Goal: Use online tool/utility: Utilize a website feature to perform a specific function

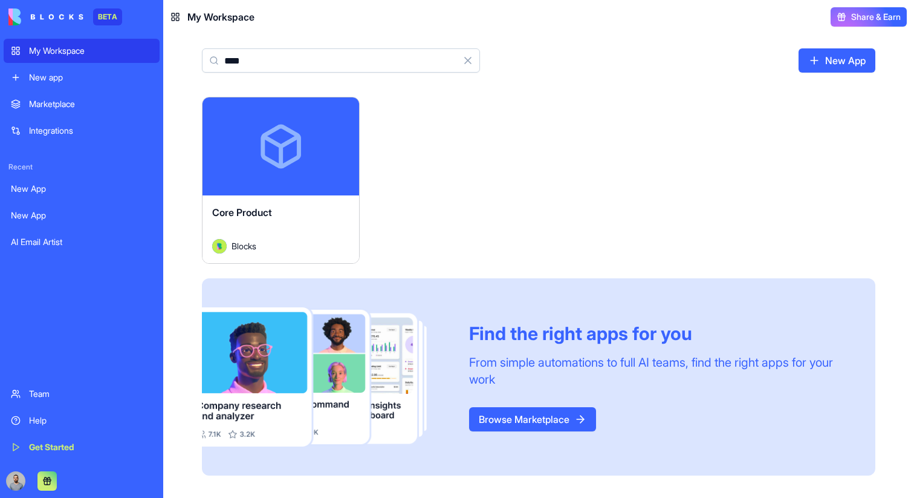
type input "****"
click at [311, 200] on div "Core Product Blocks" at bounding box center [281, 229] width 157 height 68
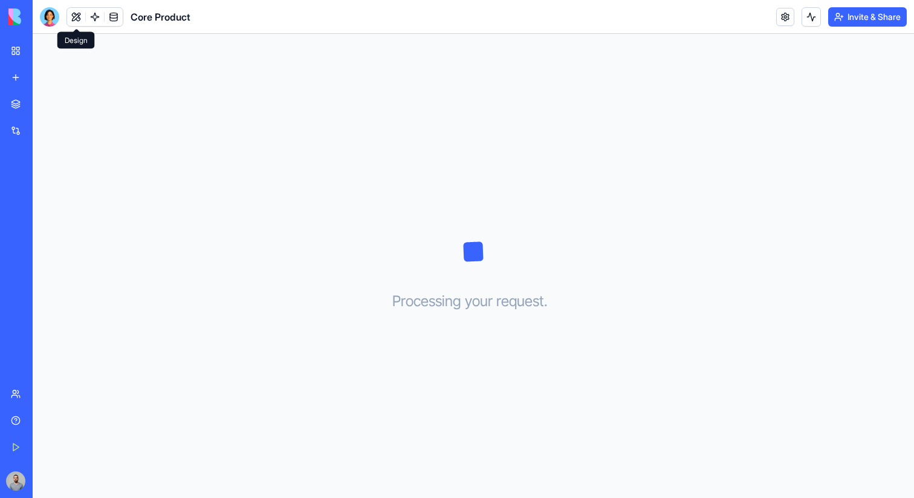
click at [79, 19] on button at bounding box center [76, 17] width 18 height 18
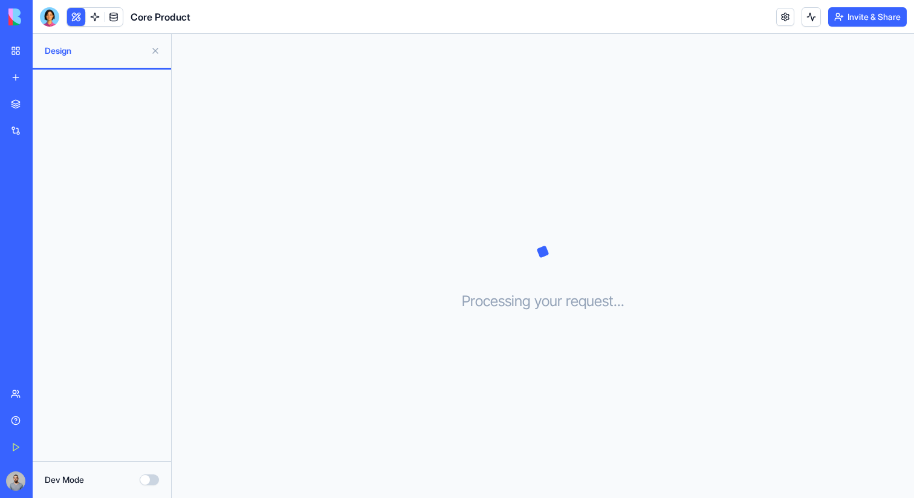
click at [154, 481] on button "Dev Mode" at bounding box center [149, 479] width 19 height 11
click at [73, 74] on div "Components" at bounding box center [102, 87] width 139 height 34
click at [73, 85] on button "Components" at bounding box center [102, 86] width 124 height 19
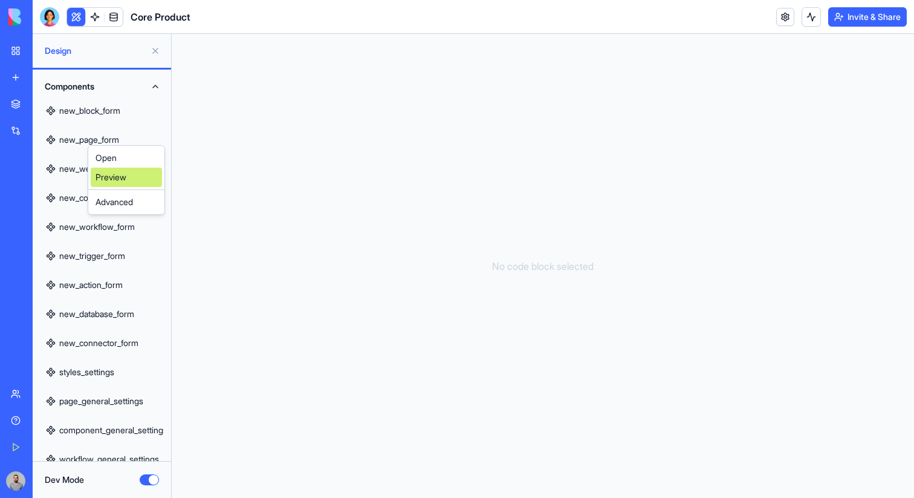
click at [142, 169] on link "Preview" at bounding box center [126, 177] width 71 height 19
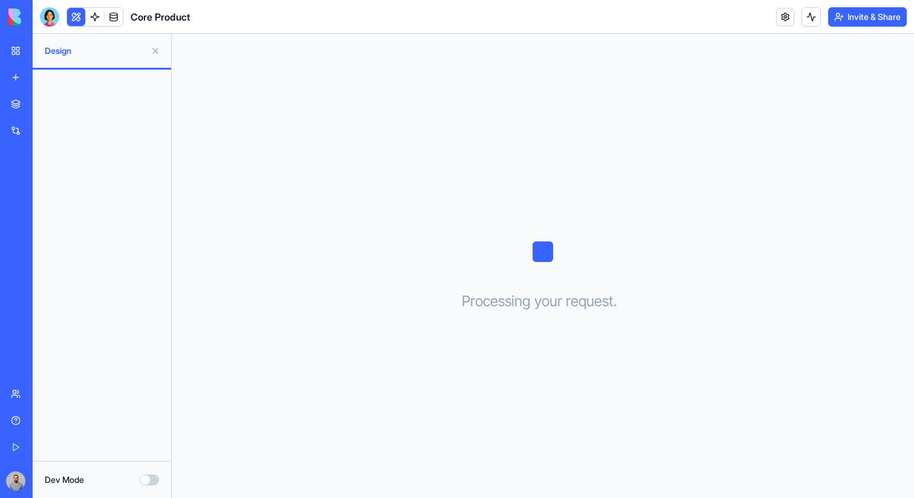
click at [144, 473] on div "Dev Mode" at bounding box center [102, 479] width 139 height 37
click at [146, 480] on button "Dev Mode" at bounding box center [149, 479] width 19 height 11
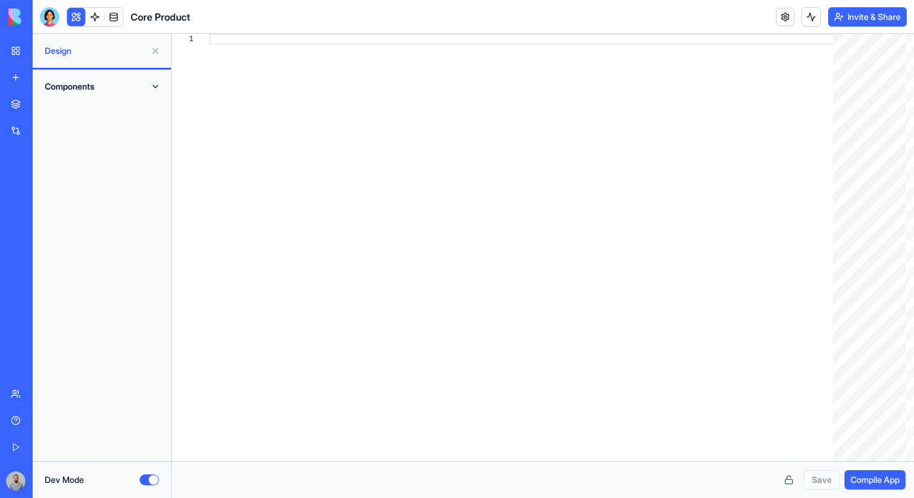
click at [64, 98] on div "Components" at bounding box center [102, 87] width 139 height 34
click at [64, 92] on button "Components" at bounding box center [102, 86] width 124 height 19
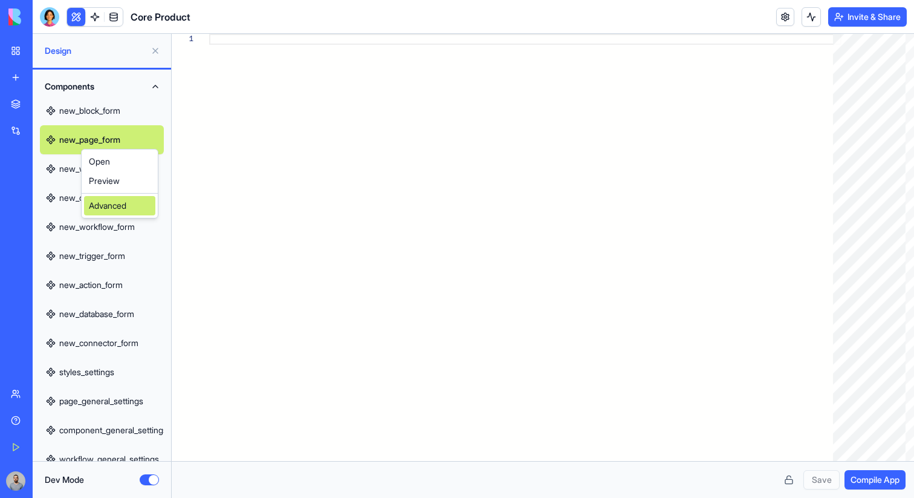
click at [116, 197] on div "Advanced" at bounding box center [119, 205] width 71 height 19
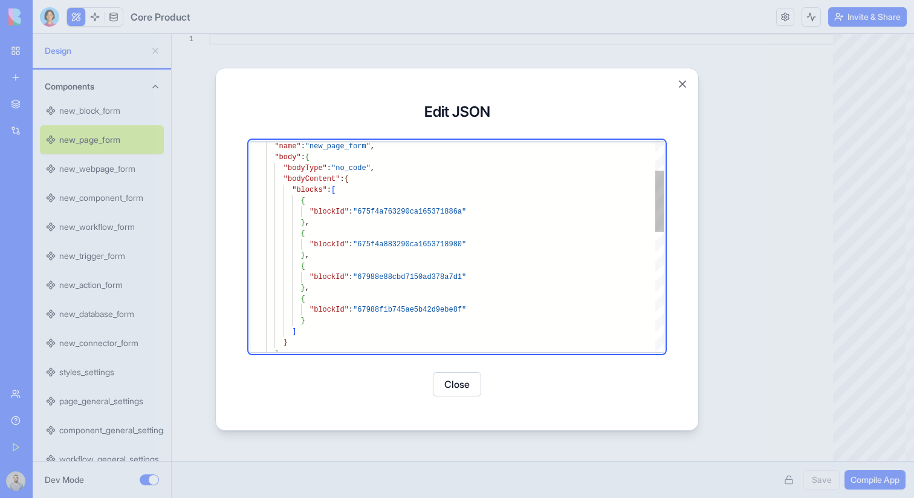
click at [406, 254] on div ""name" : "new_page_form" , "body" : { "bodyType" : "no_code" , "bodyContent" : …" at bounding box center [465, 404] width 398 height 722
type textarea "**********"
